Goal: Information Seeking & Learning: Find specific fact

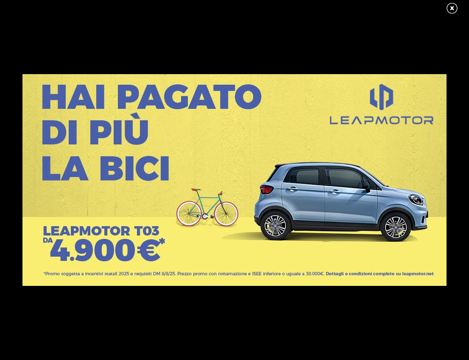
scroll to position [127, 0]
click at [462, 6] on link at bounding box center [456, 8] width 21 height 13
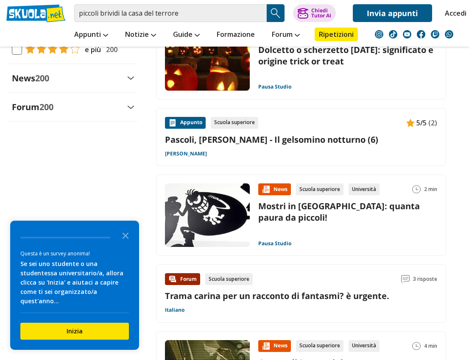
scroll to position [848, 0]
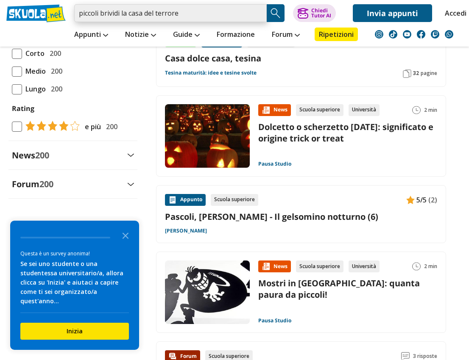
click at [205, 17] on input "piccoli brividi la casa del terrore" at bounding box center [170, 13] width 193 height 18
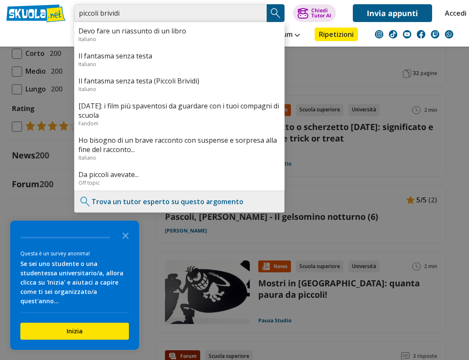
type input "piccoli brividi"
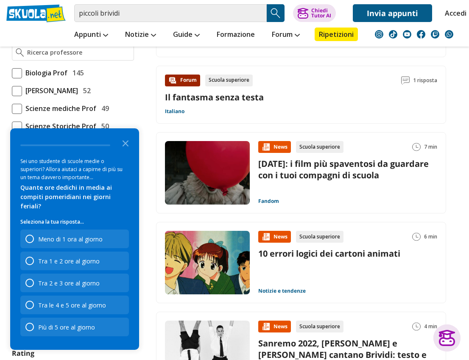
scroll to position [594, 0]
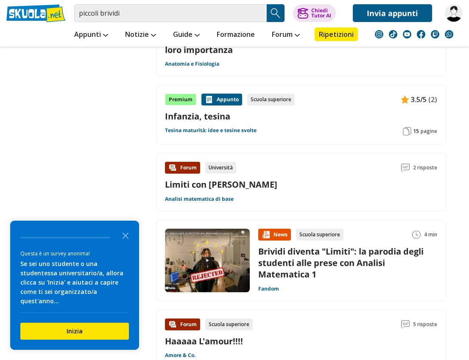
scroll to position [1187, 0]
